Goal: Task Accomplishment & Management: Complete application form

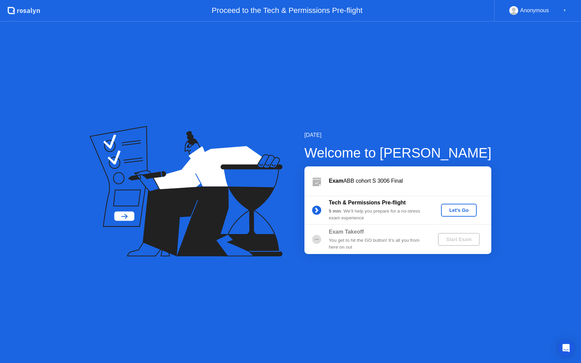
click at [466, 208] on div "Let's Go" at bounding box center [459, 210] width 30 height 5
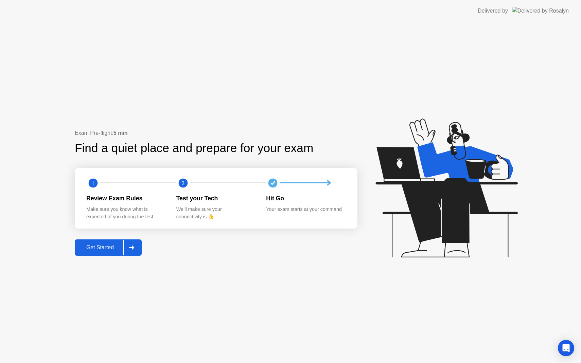
click at [104, 252] on button "Get Started" at bounding box center [108, 247] width 67 height 16
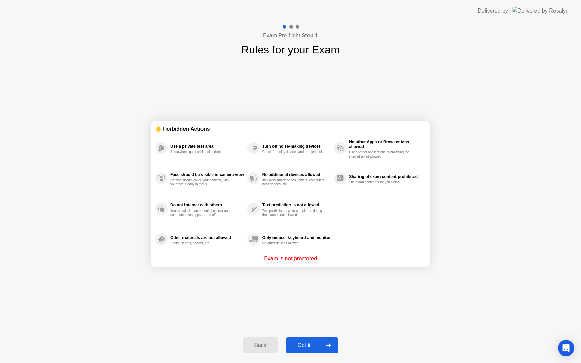
click at [309, 346] on div "Got it" at bounding box center [304, 345] width 32 height 6
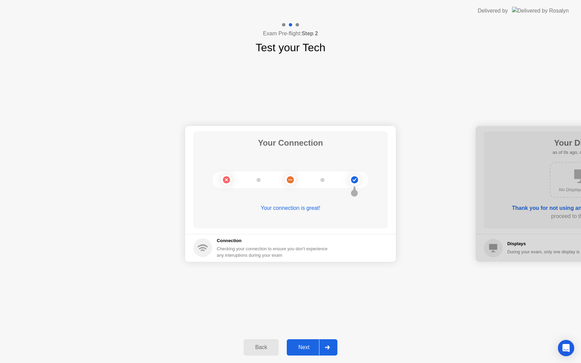
click at [307, 347] on div "Next" at bounding box center [304, 347] width 30 height 6
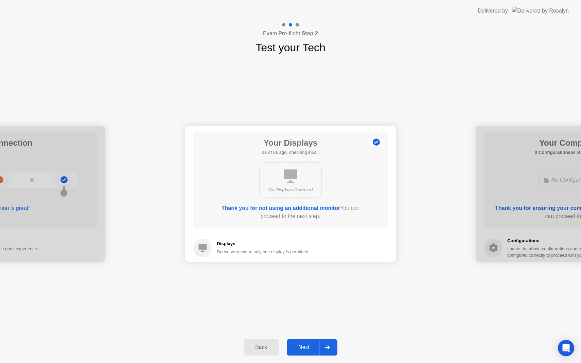
click at [307, 347] on div "Next" at bounding box center [304, 347] width 30 height 6
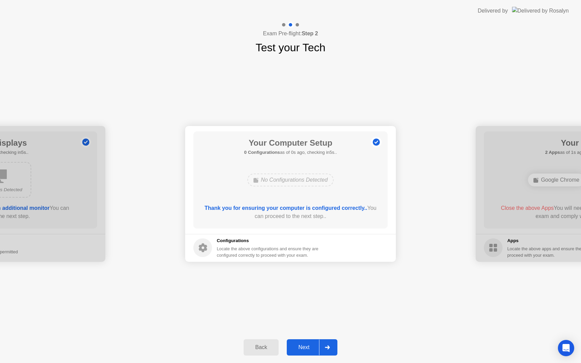
click at [307, 347] on div "Next" at bounding box center [304, 347] width 30 height 6
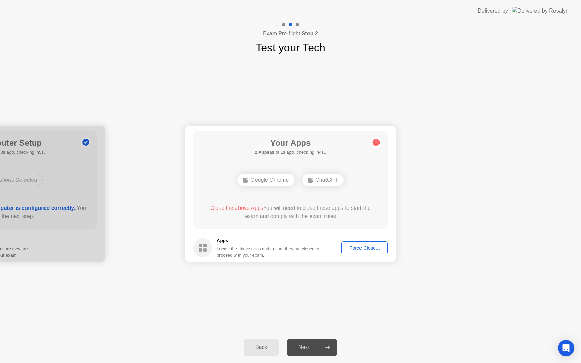
click at [353, 250] on div "Force Close..." at bounding box center [364, 247] width 41 height 5
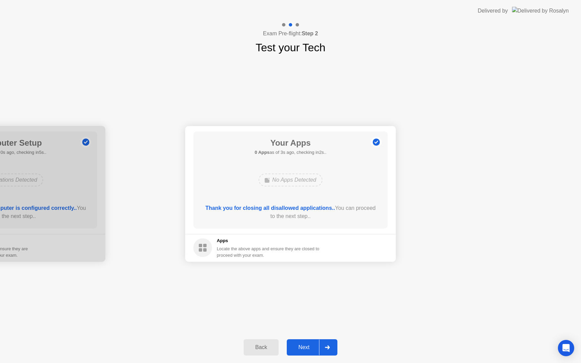
click at [303, 346] on div "Next" at bounding box center [304, 347] width 30 height 6
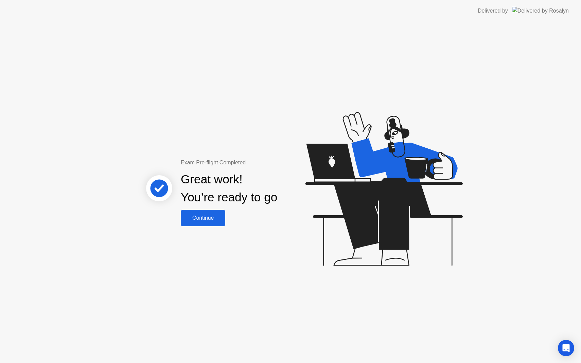
click at [210, 217] on div "Continue" at bounding box center [203, 218] width 40 height 6
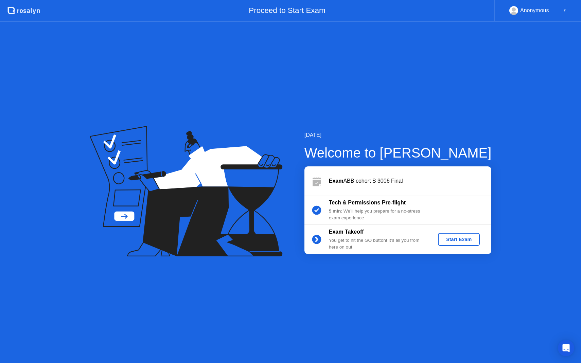
click at [444, 237] on div "Start Exam" at bounding box center [458, 239] width 36 height 5
